Goal: Task Accomplishment & Management: Use online tool/utility

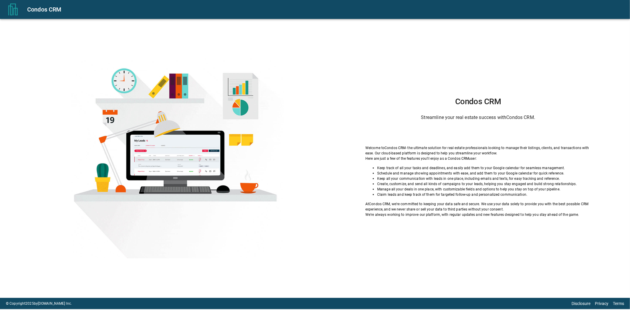
click at [501, 121] on div "Condos CRM Streamline your real estate success with Condos CRM . Welcome to Con…" at bounding box center [478, 157] width 274 height 120
